Goal: Task Accomplishment & Management: Manage account settings

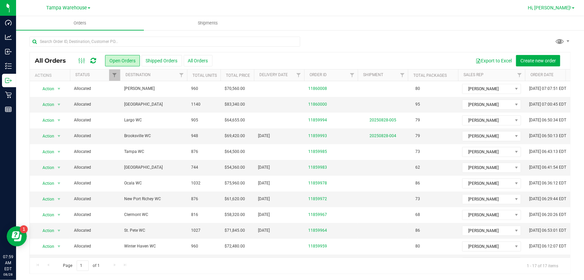
click at [564, 7] on span "Hi, [PERSON_NAME]!" at bounding box center [550, 7] width 44 height 5
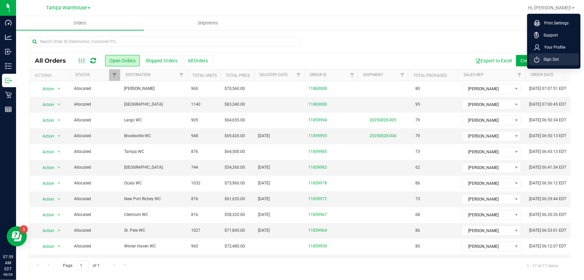
click at [556, 59] on span "Sign Out" at bounding box center [549, 59] width 19 height 7
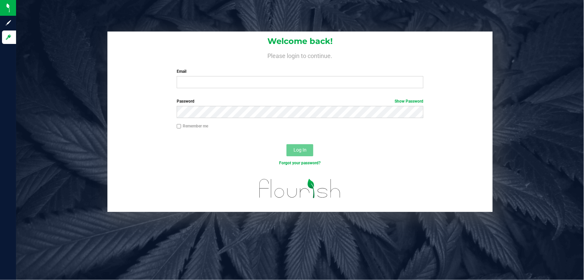
click at [471, 44] on h1 "Welcome back!" at bounding box center [301, 41] width 386 height 9
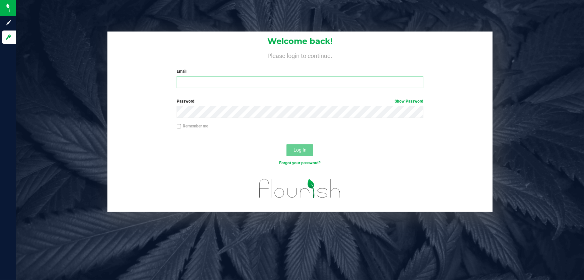
click at [226, 83] on input "Email" at bounding box center [300, 82] width 247 height 12
type input "[EMAIL_ADDRESS][DOMAIN_NAME]"
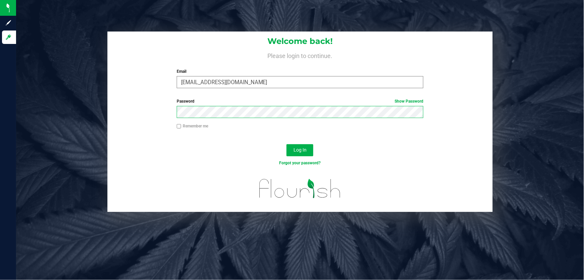
click at [287, 144] on button "Log In" at bounding box center [300, 150] width 27 height 12
